Goal: Task Accomplishment & Management: Use online tool/utility

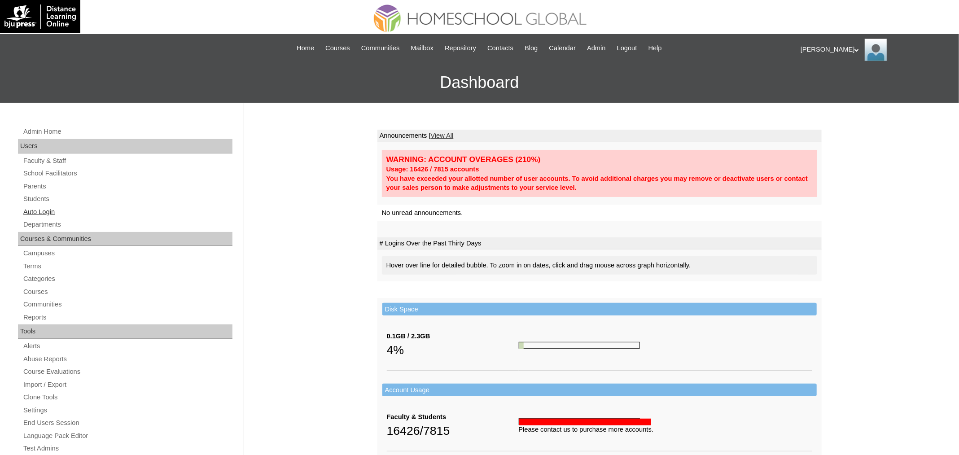
click at [53, 210] on link "Auto Login" at bounding box center [127, 211] width 210 height 11
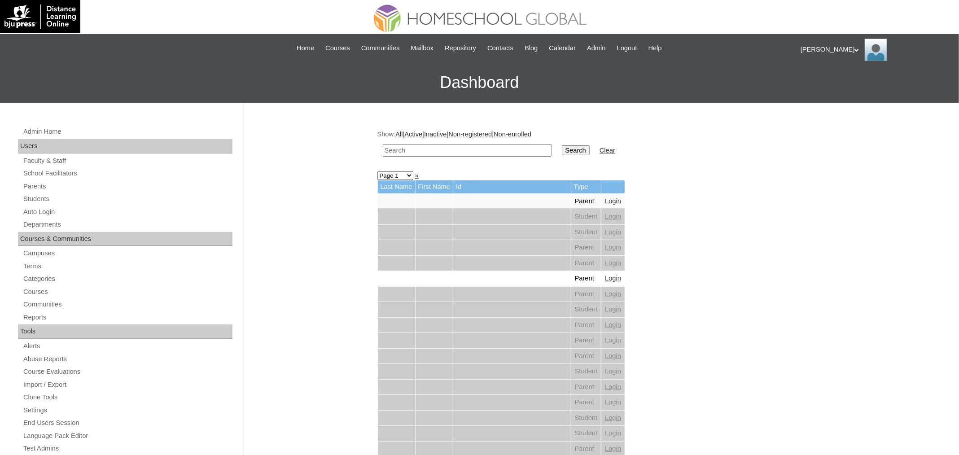
click at [439, 152] on input "text" at bounding box center [467, 151] width 169 height 12
paste input "Zyris [PERSON_NAME]"
type input "Zyris [PERSON_NAME]"
click at [578, 145] on input "Search" at bounding box center [576, 150] width 28 height 10
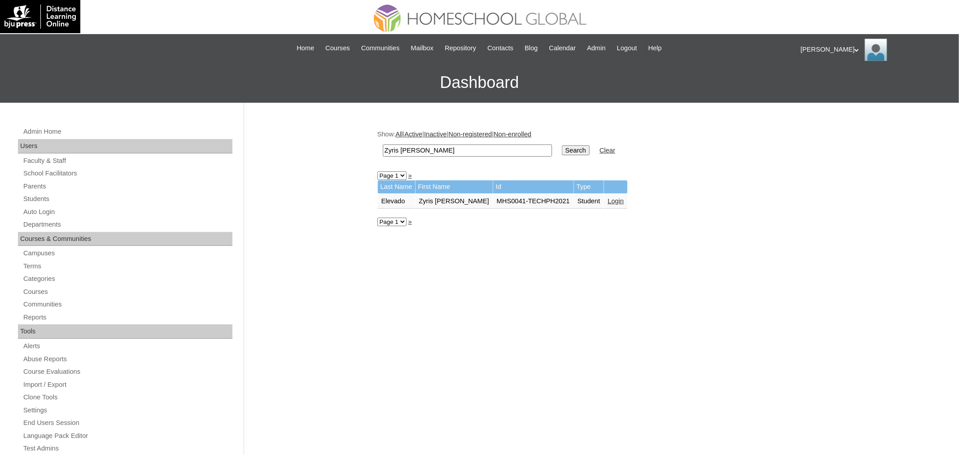
click at [608, 199] on link "Login" at bounding box center [616, 200] width 16 height 7
